Goal: Information Seeking & Learning: Learn about a topic

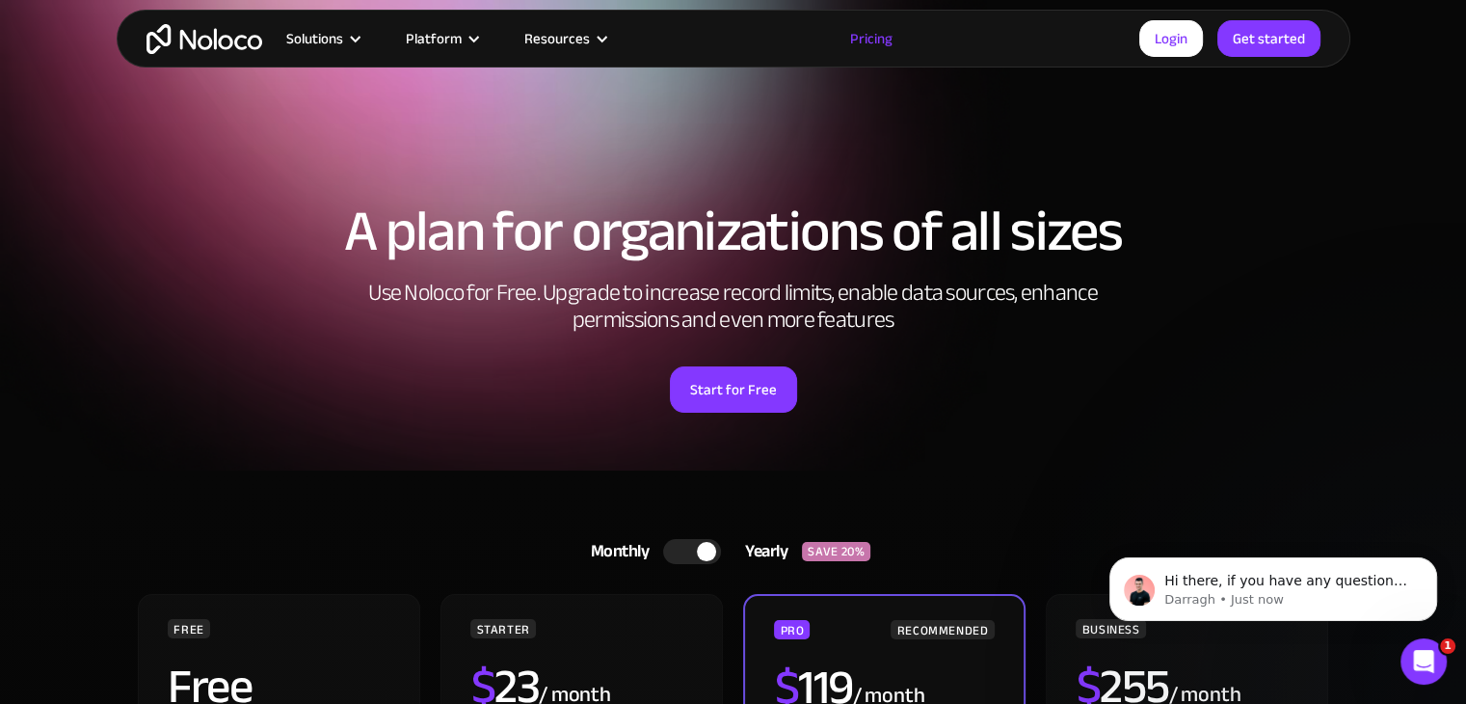
scroll to position [193, 0]
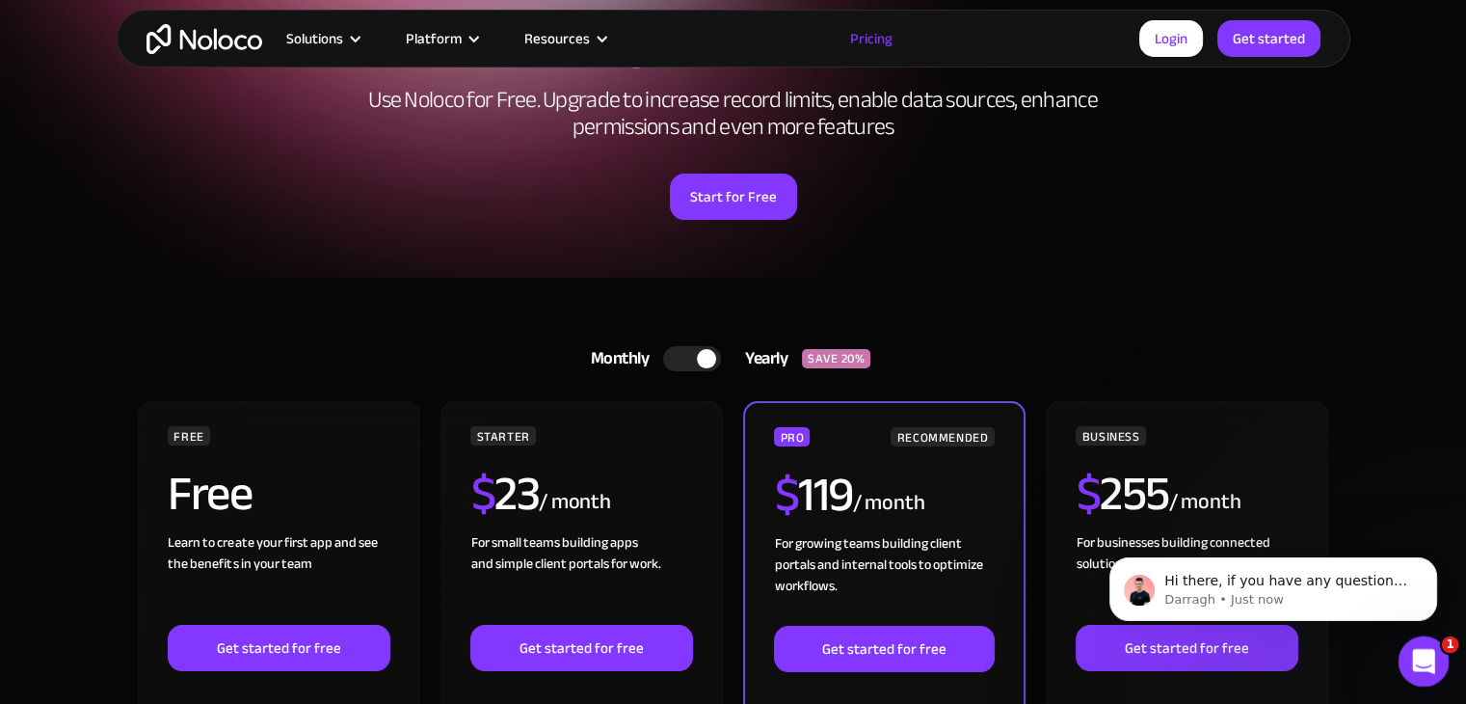
click at [1428, 658] on icon "Open Intercom Messenger" at bounding box center [1422, 659] width 32 height 32
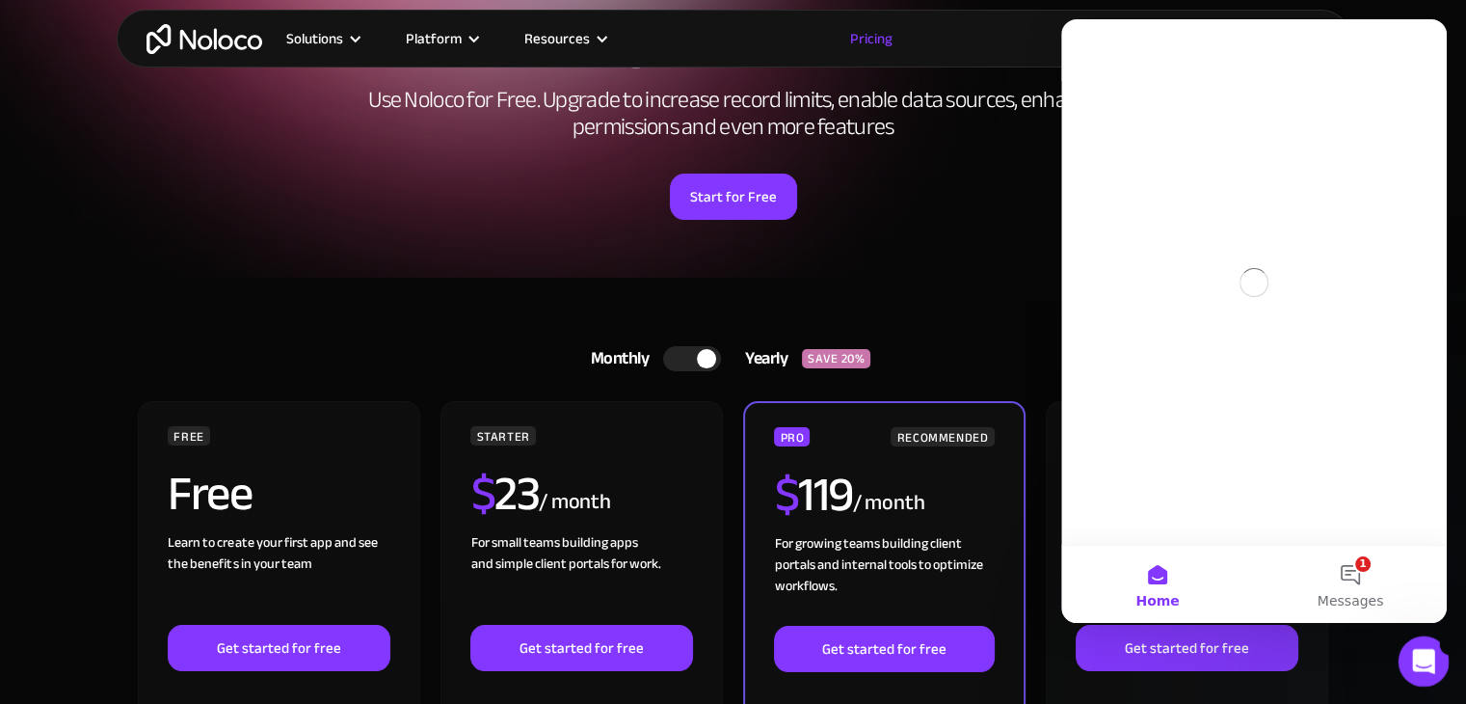
scroll to position [0, 0]
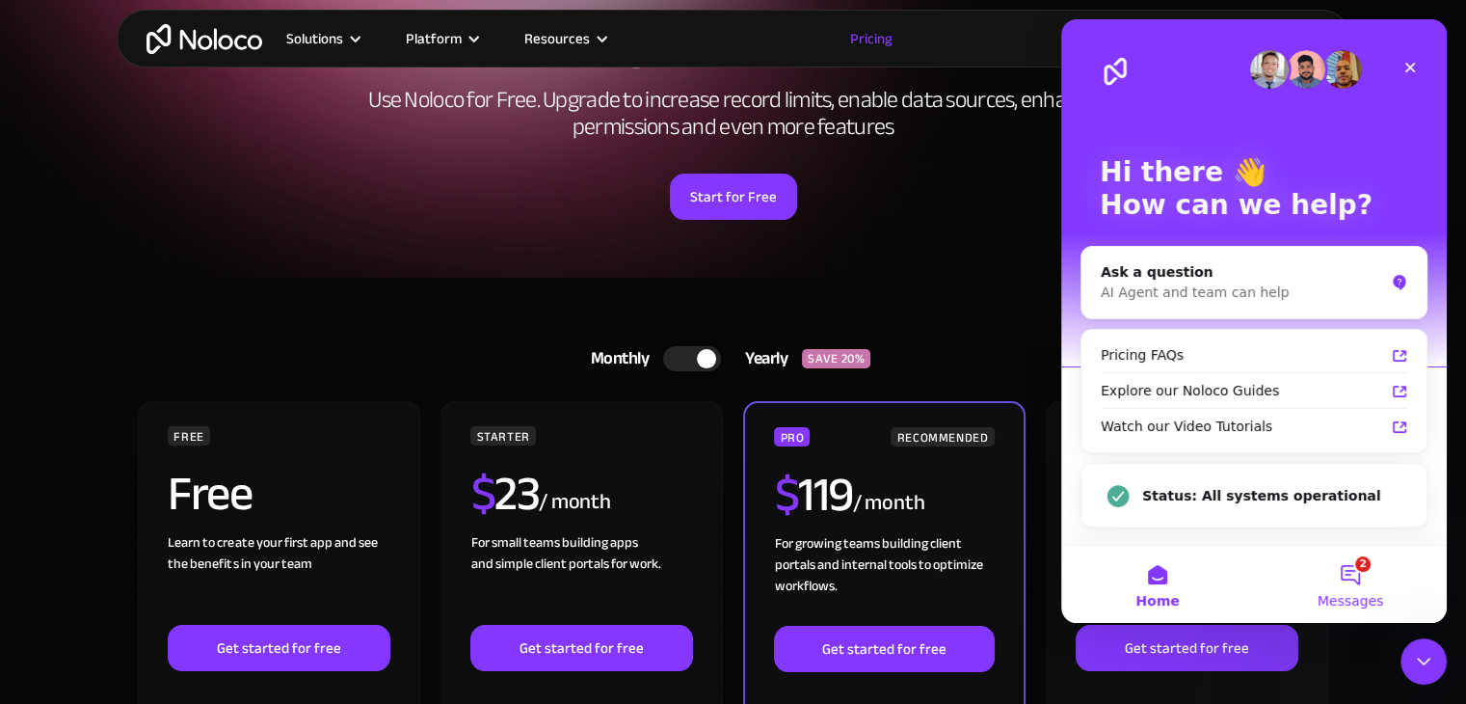
click at [1357, 573] on button "2 Messages" at bounding box center [1350, 584] width 193 height 77
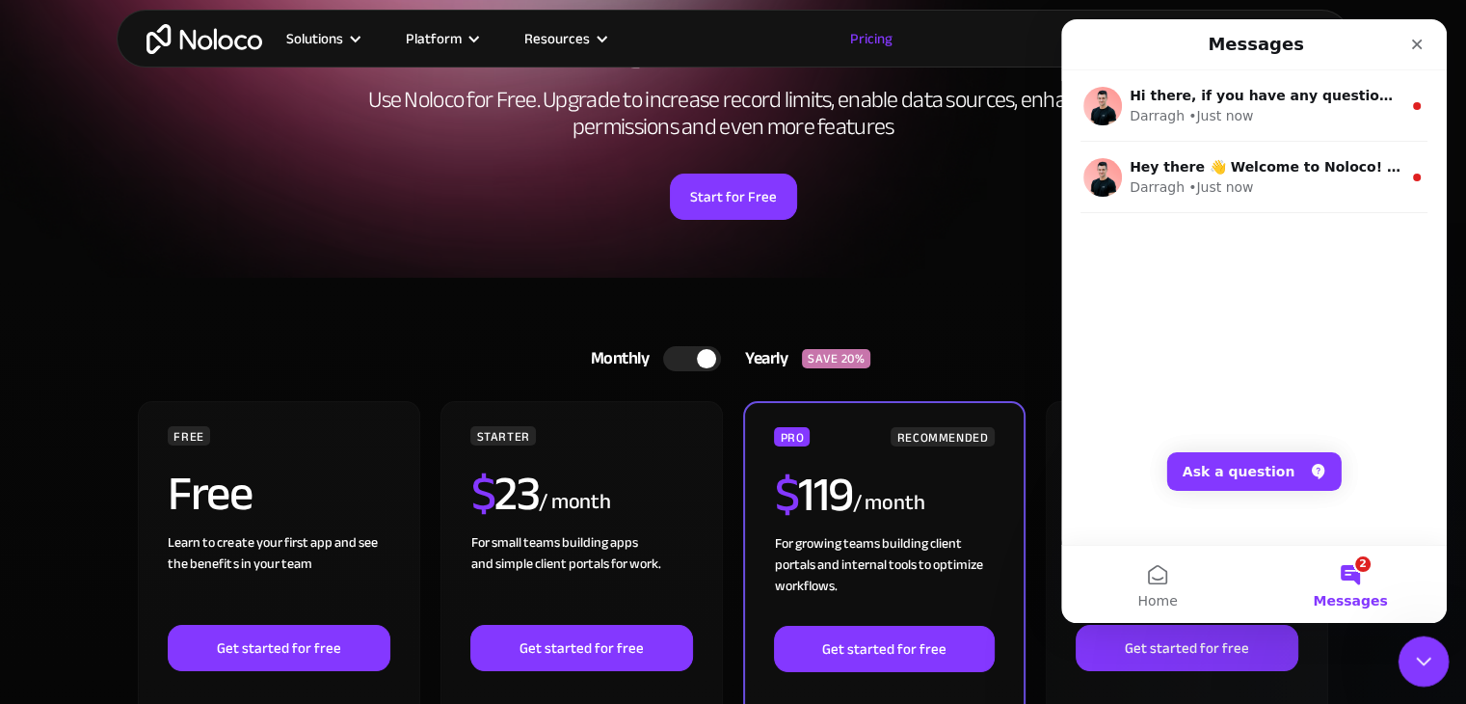
click at [1419, 653] on icon "Close Intercom Messenger" at bounding box center [1421, 658] width 23 height 23
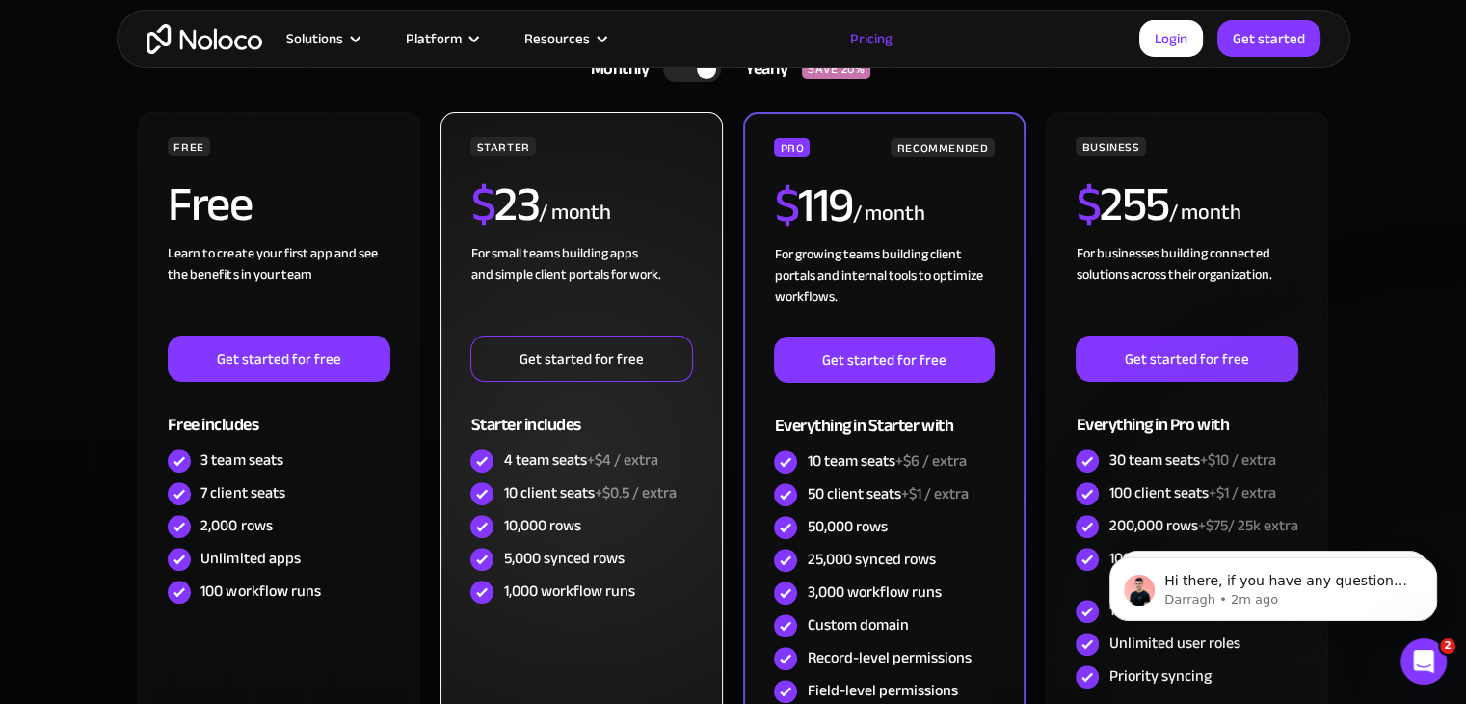
scroll to position [193, 0]
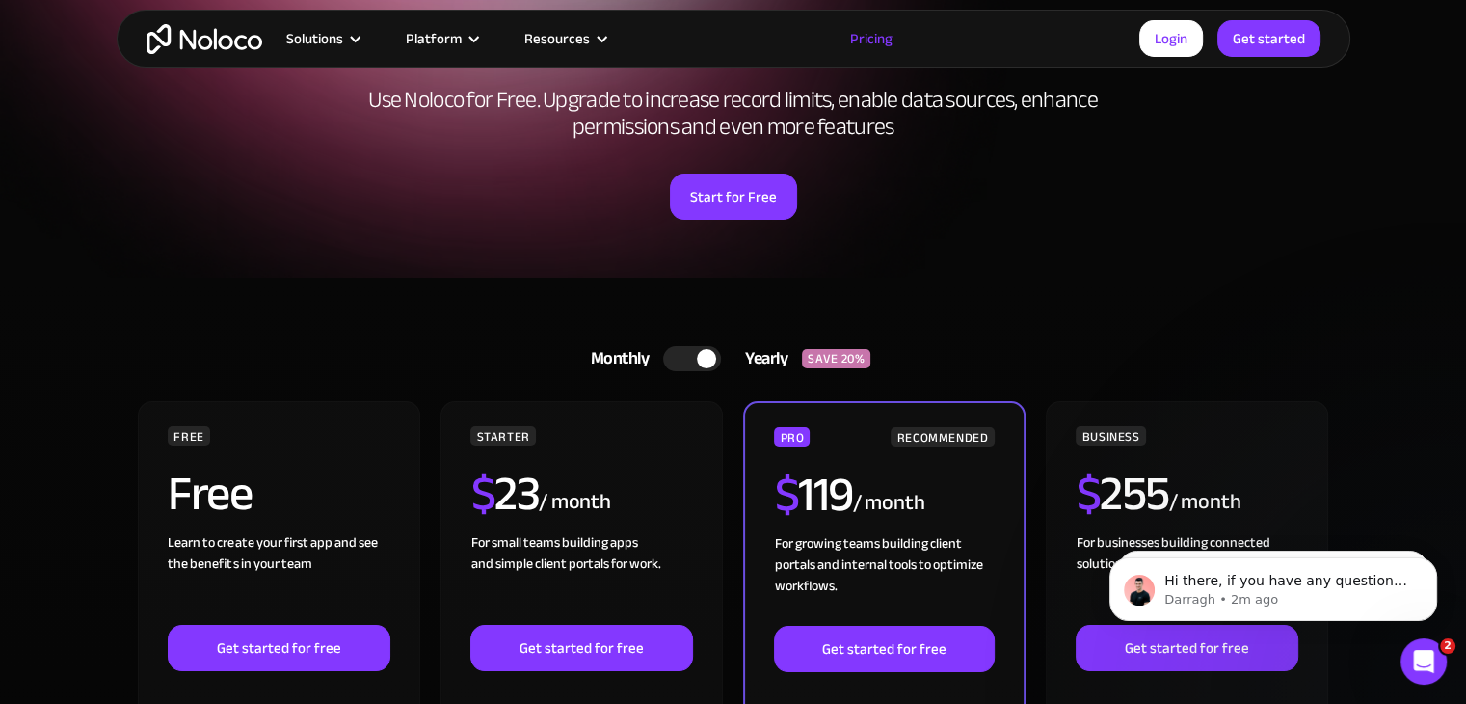
click at [692, 359] on div at bounding box center [692, 358] width 58 height 25
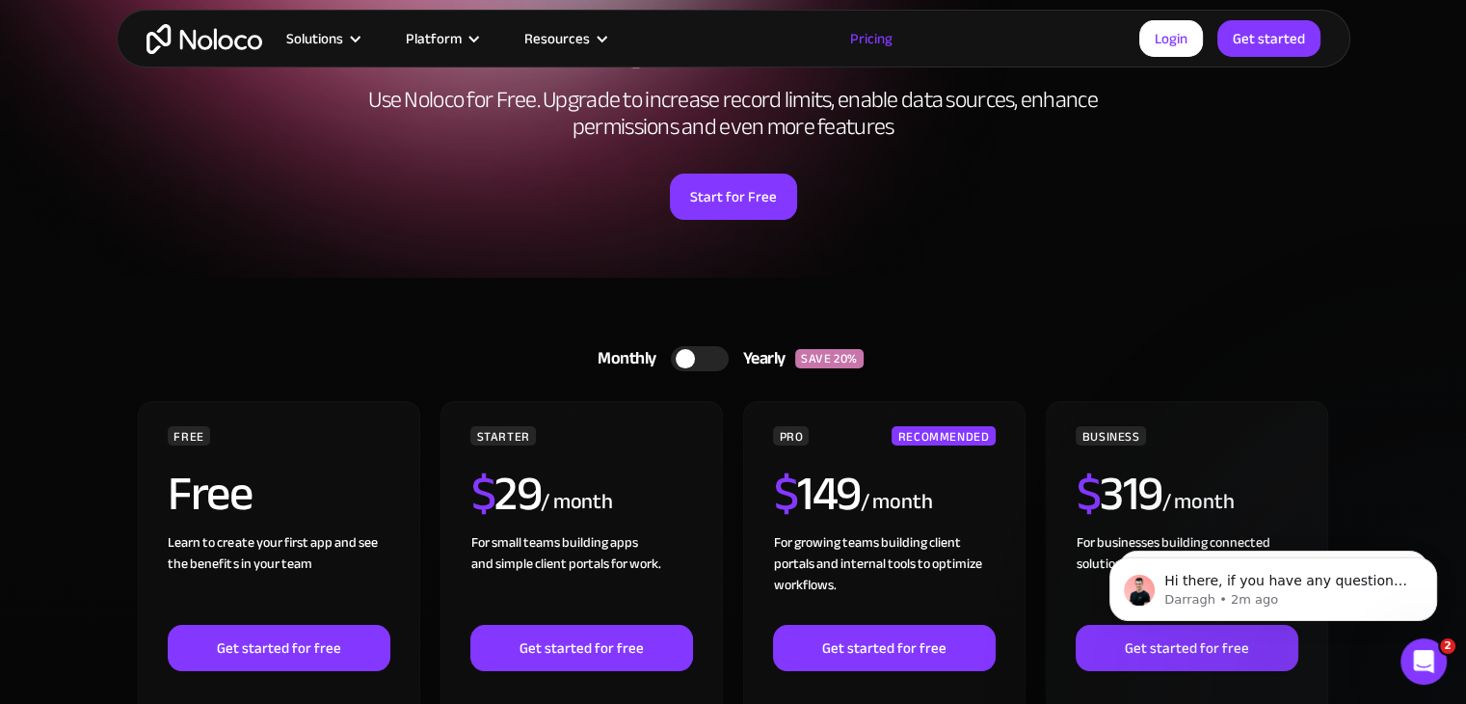
click at [706, 357] on div at bounding box center [700, 358] width 58 height 25
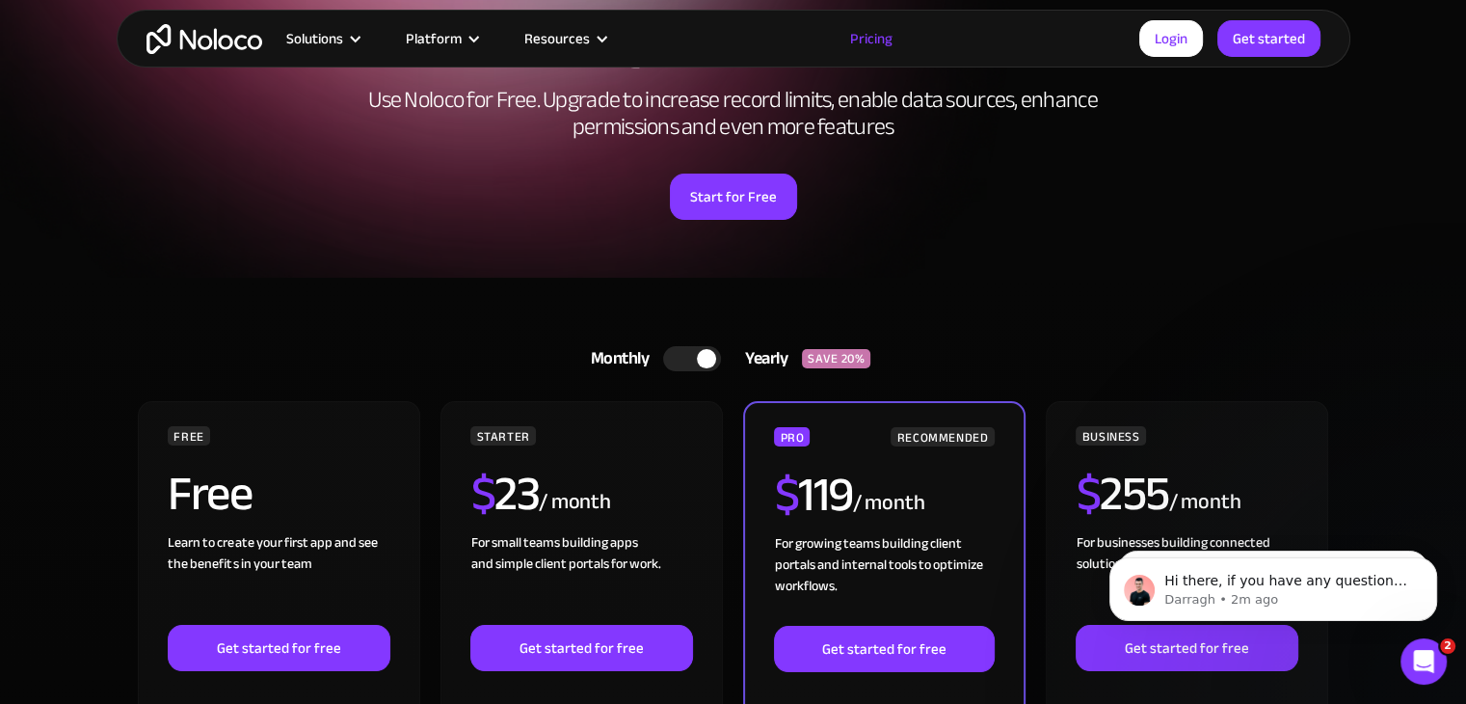
click at [678, 360] on div at bounding box center [692, 358] width 58 height 25
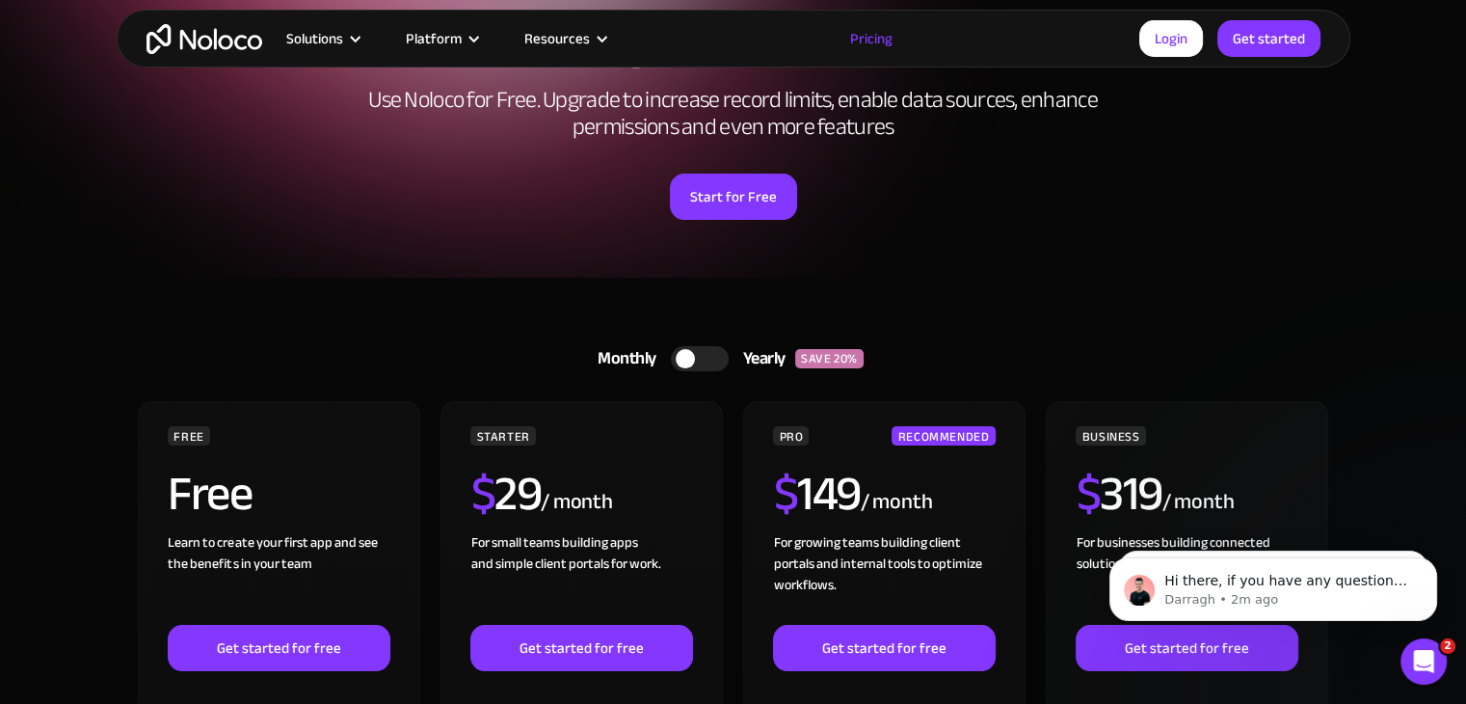
click at [710, 360] on div at bounding box center [700, 358] width 58 height 25
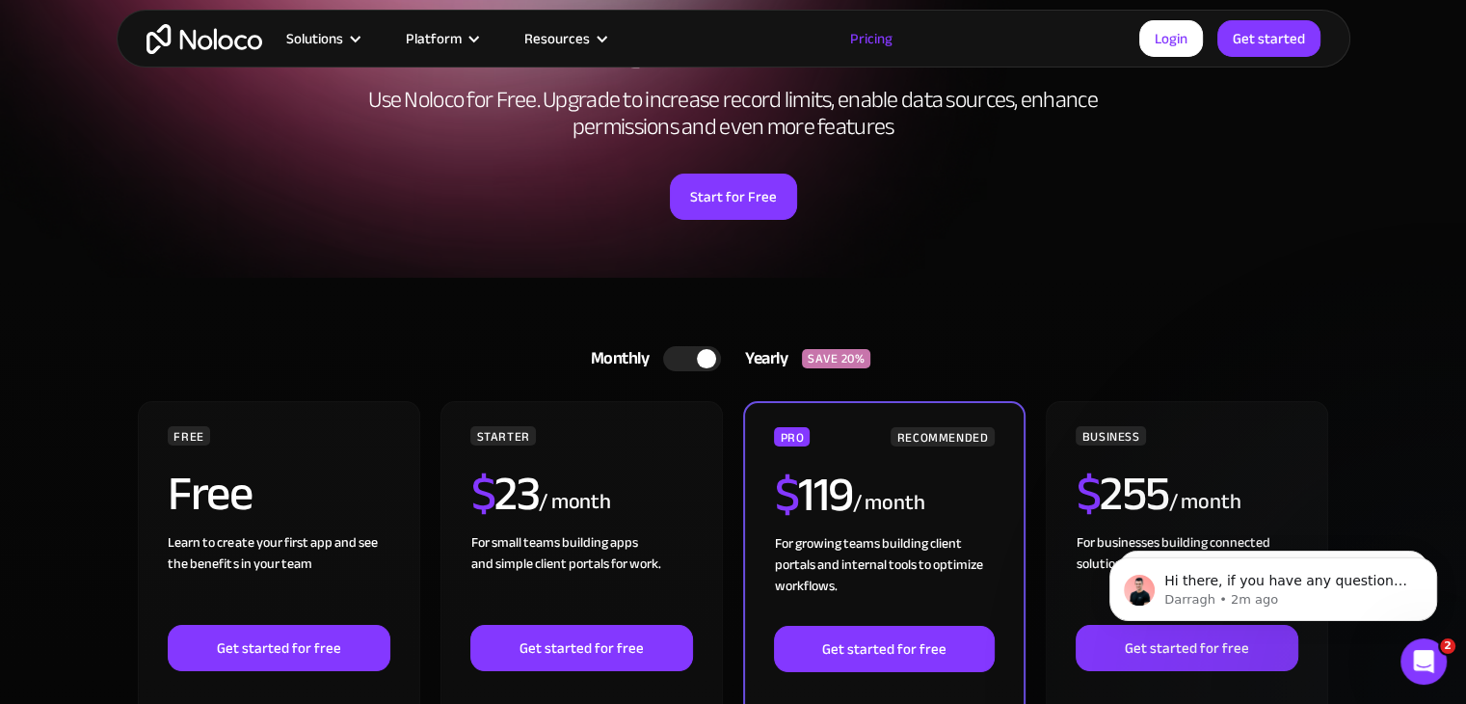
click at [686, 356] on div at bounding box center [692, 358] width 58 height 25
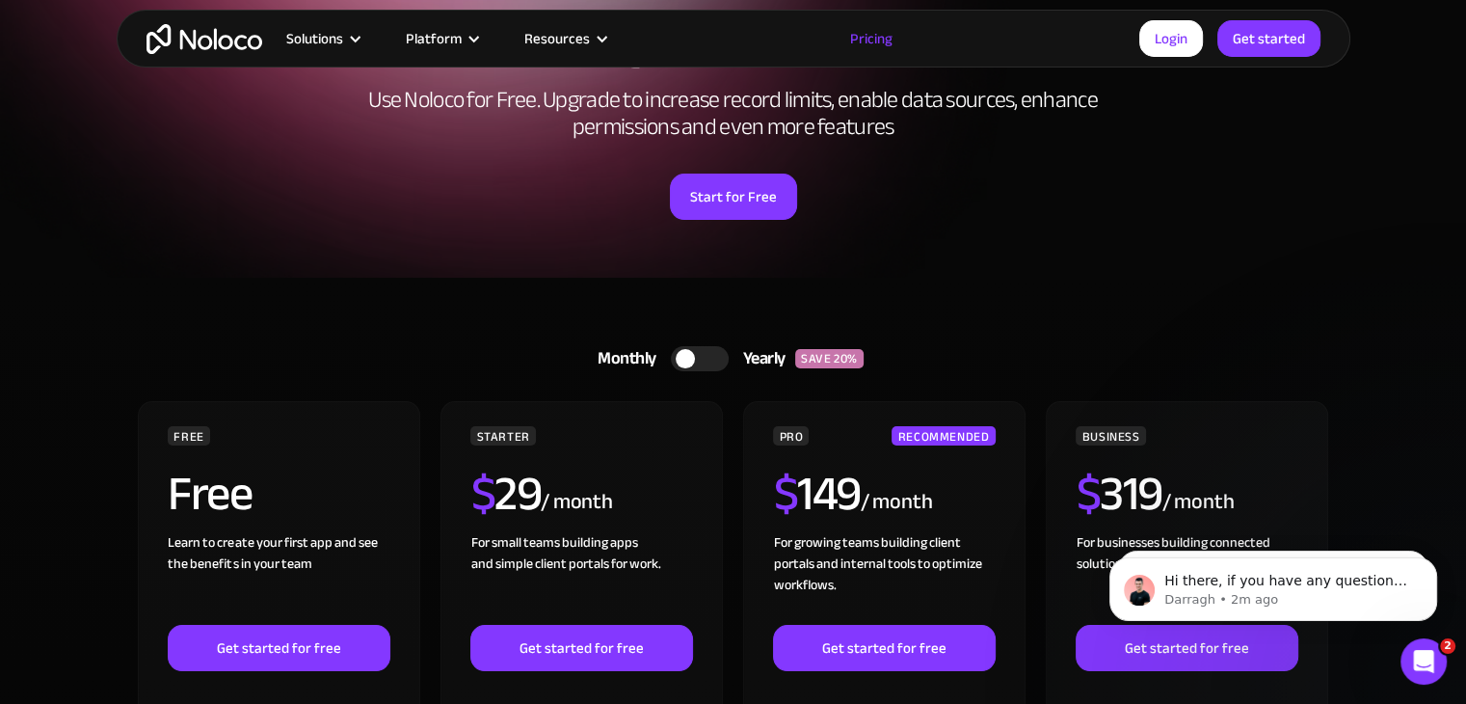
click at [706, 355] on div at bounding box center [700, 358] width 58 height 25
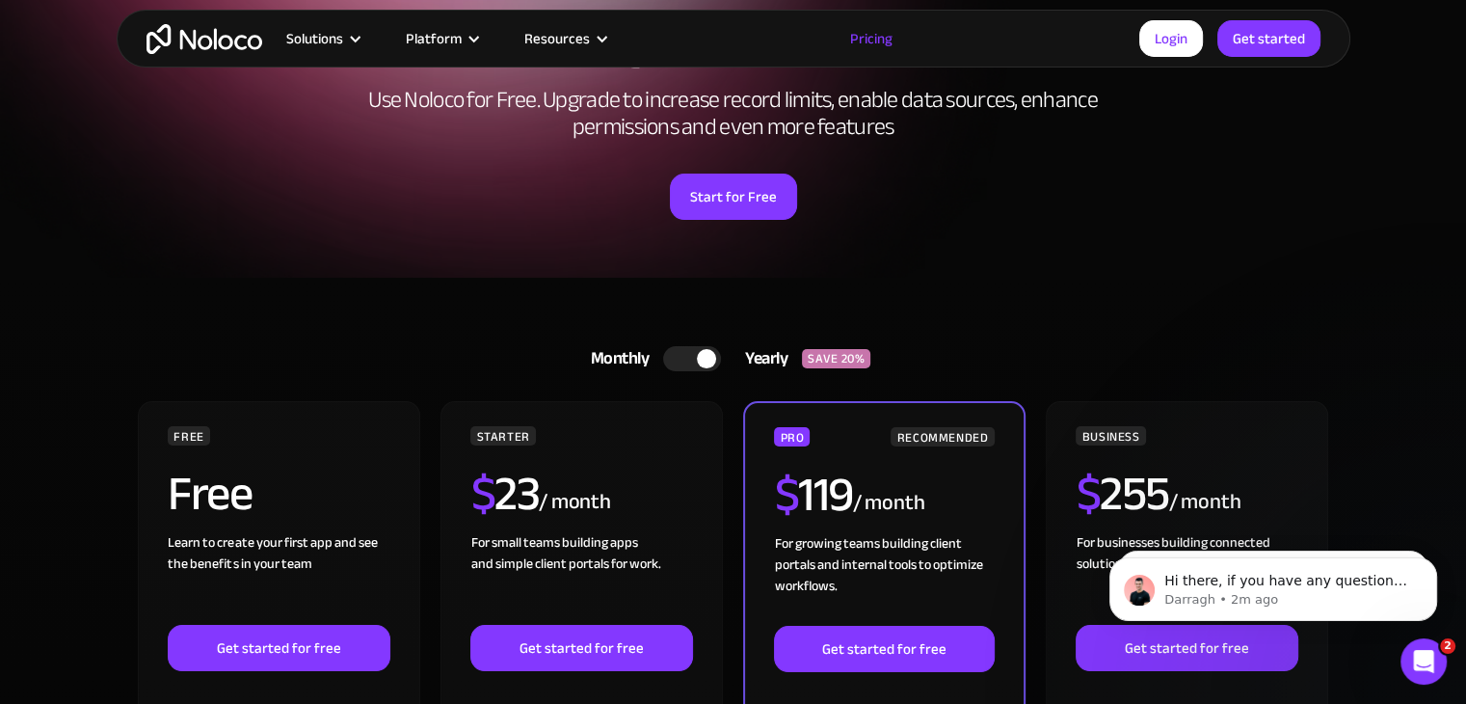
click at [686, 357] on div at bounding box center [692, 358] width 58 height 25
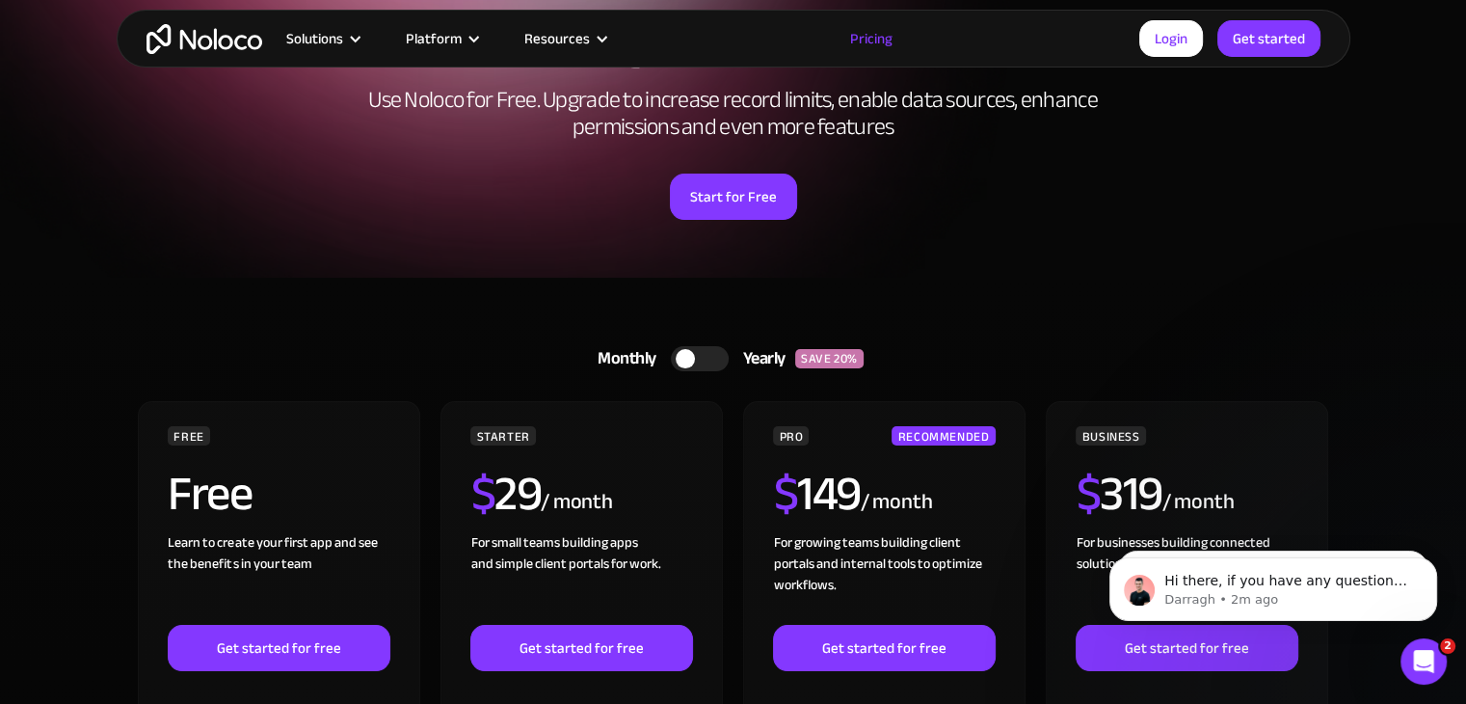
click at [710, 359] on div at bounding box center [700, 358] width 58 height 25
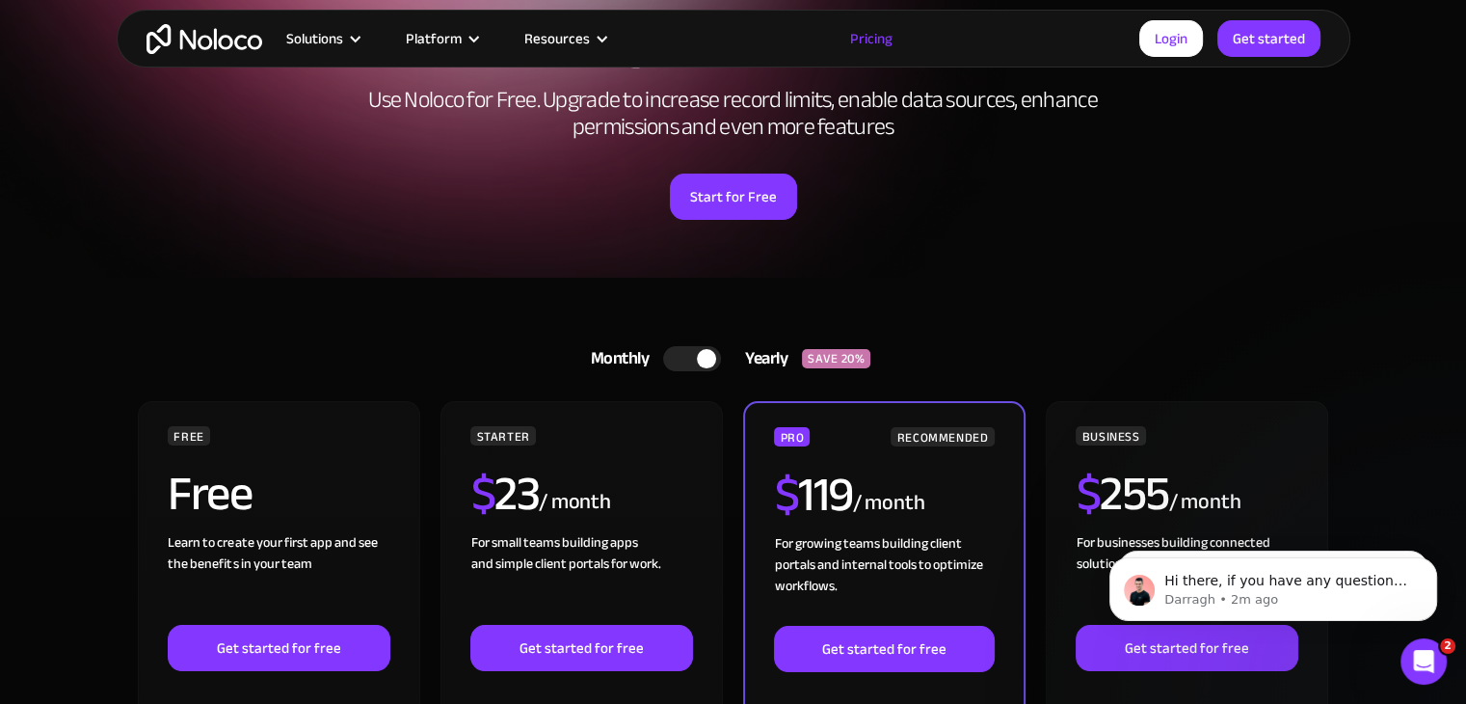
click at [686, 356] on div at bounding box center [692, 358] width 58 height 25
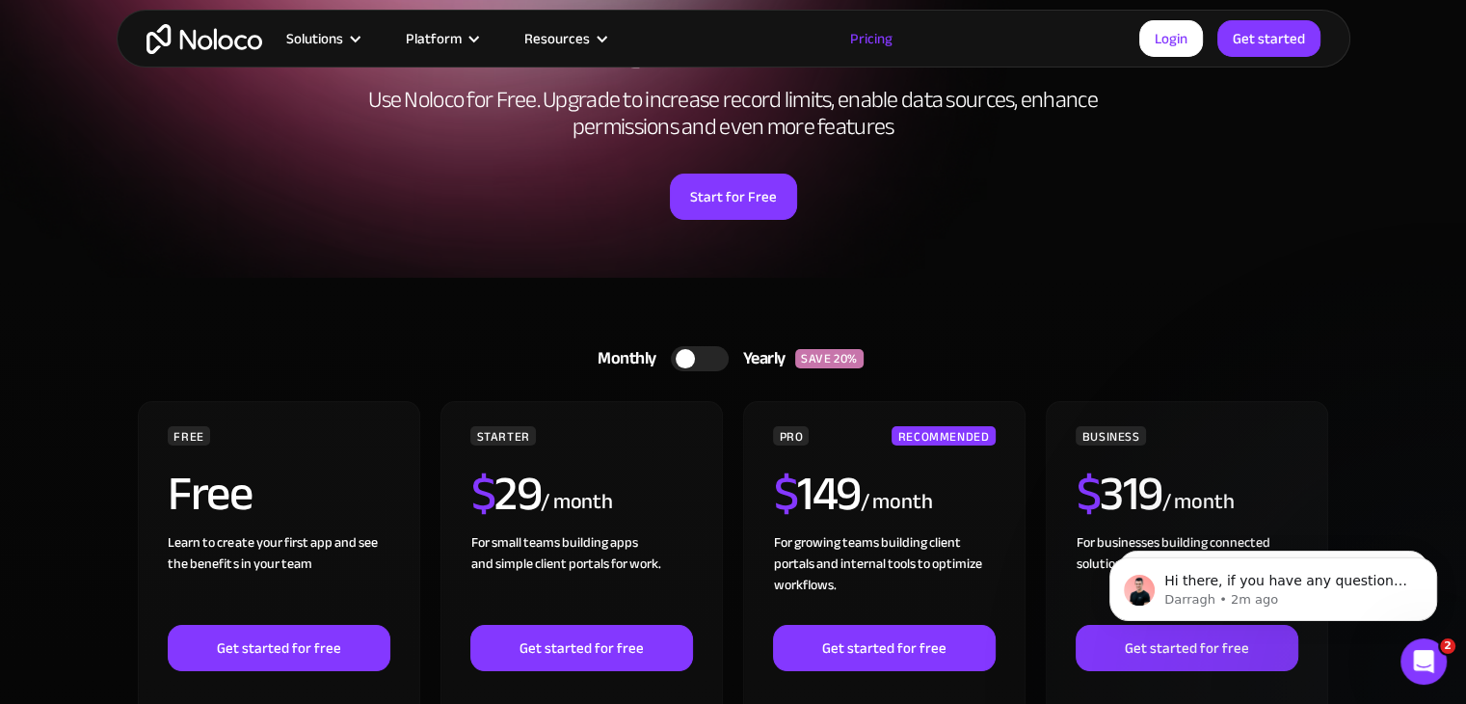
click at [713, 357] on div at bounding box center [700, 358] width 58 height 25
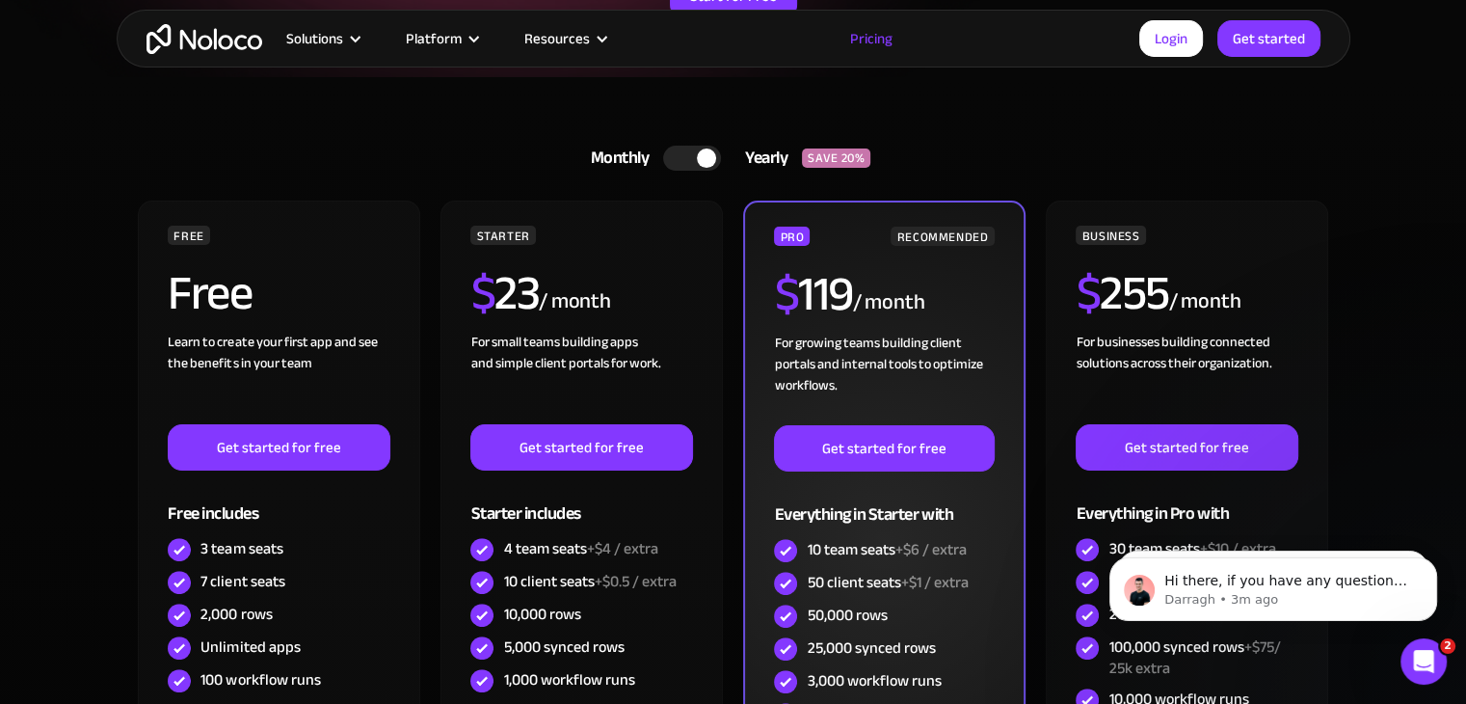
scroll to position [386, 0]
